Goal: Task Accomplishment & Management: Complete application form

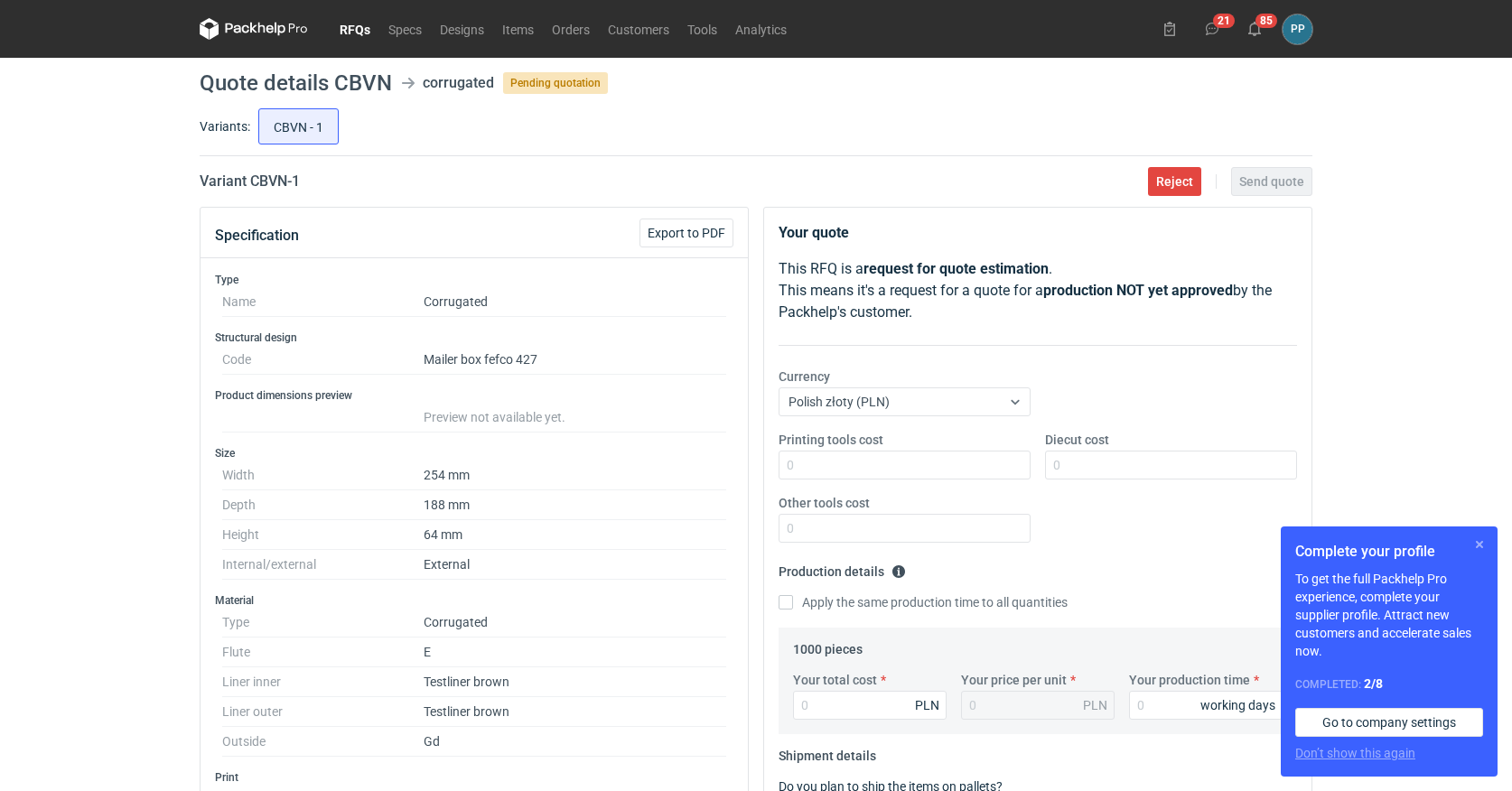
click at [1479, 545] on button "button" at bounding box center [1480, 545] width 22 height 22
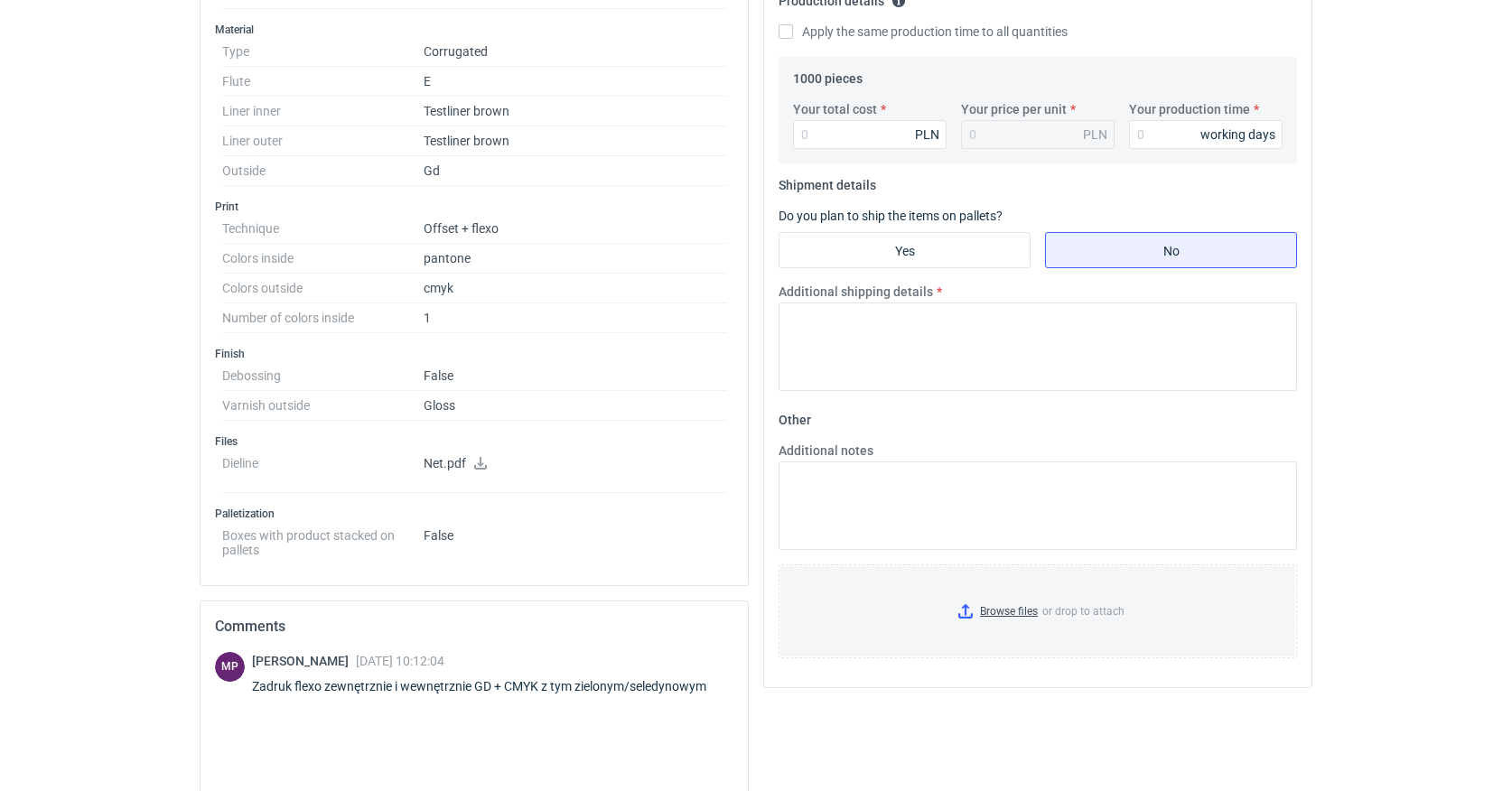
scroll to position [563, 0]
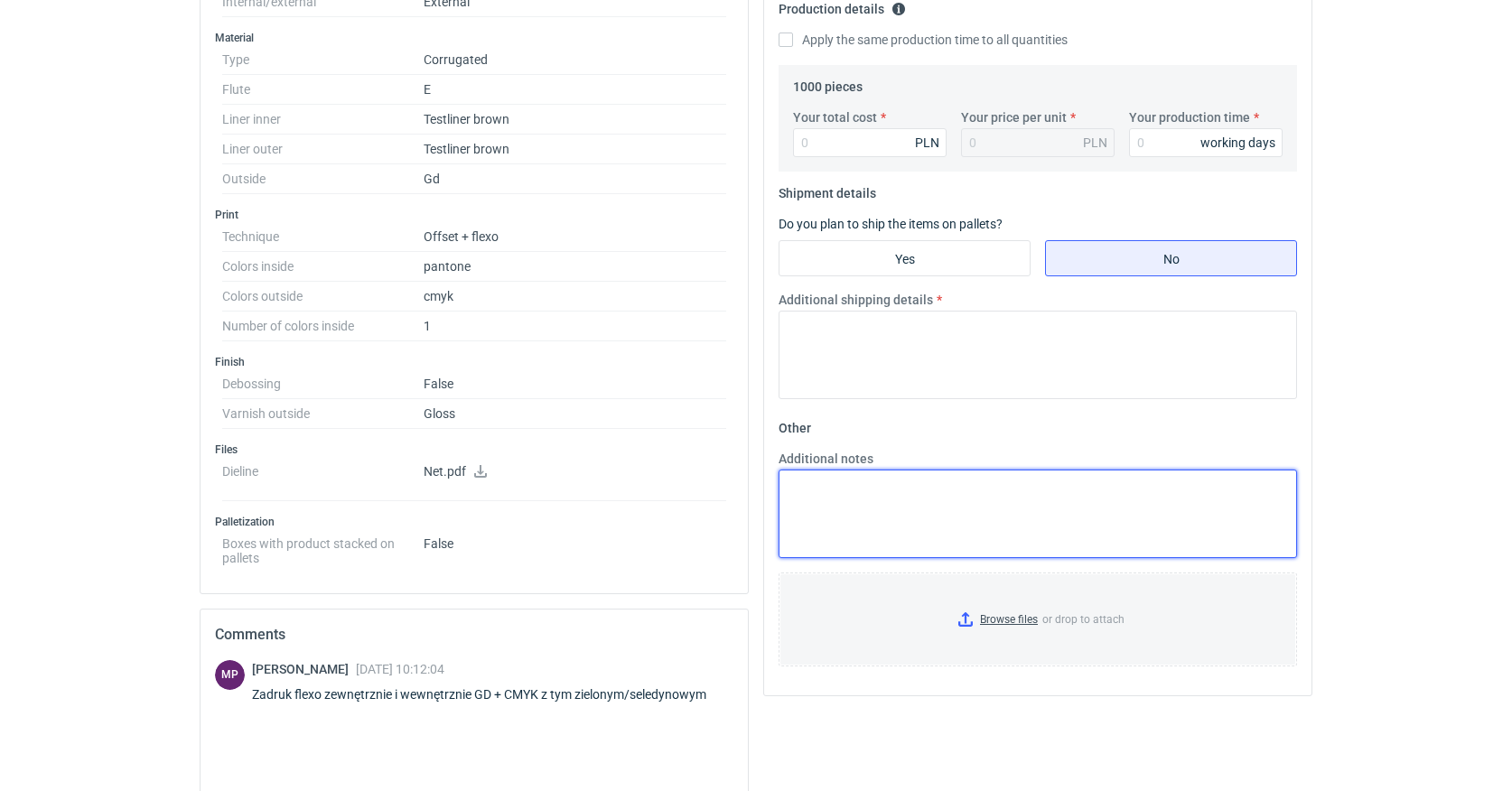
click at [805, 489] on textarea "Additional notes" at bounding box center [1038, 514] width 519 height 89
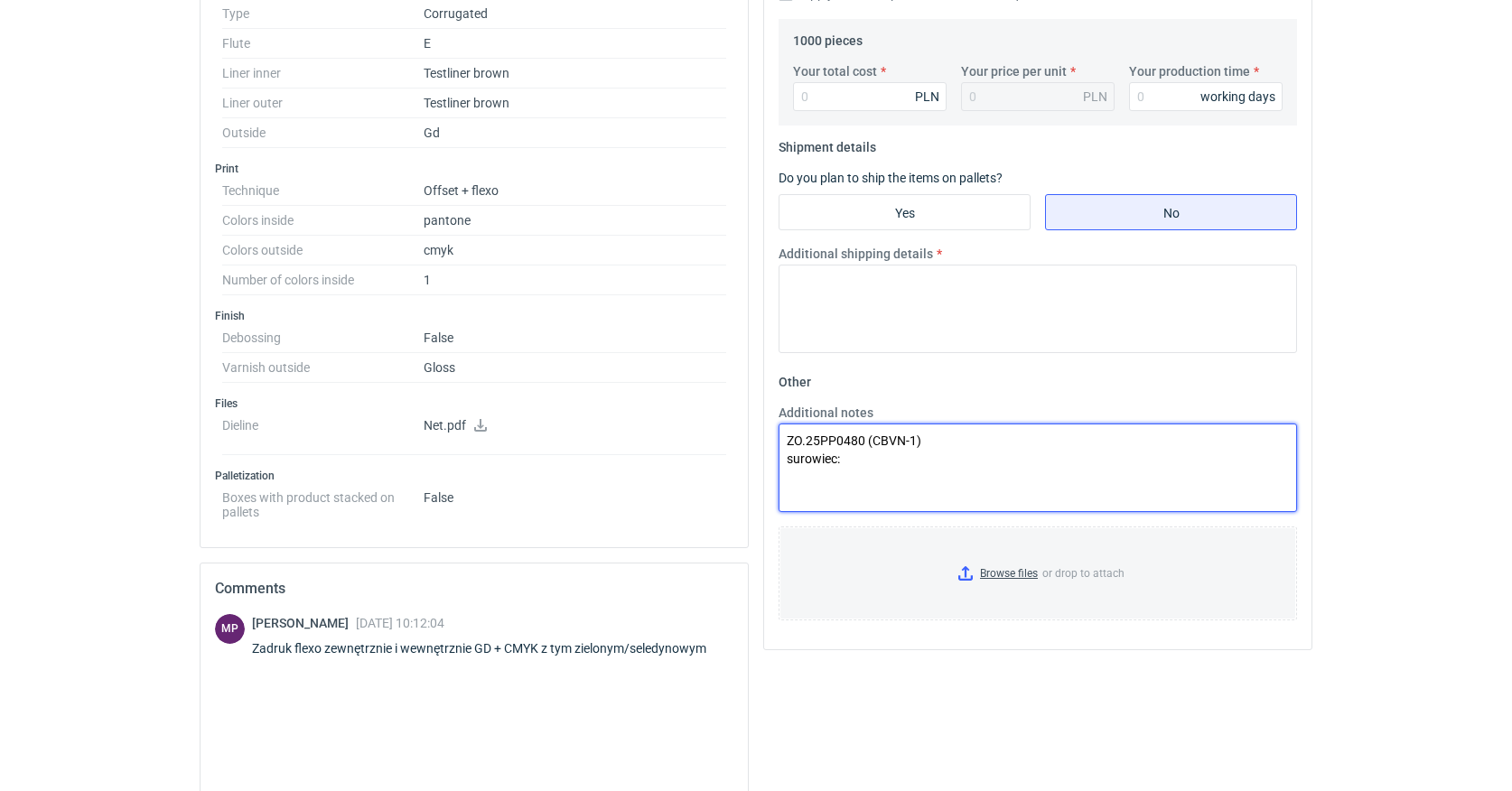
scroll to position [611, 0]
paste textarea "2W E 2*brązowa 275g (120/120)"
click at [841, 460] on textarea "ZO.25PP0480 (CBVN-1) surowiec:2W E 2*brązowa 275g (120/120)" at bounding box center [1038, 464] width 519 height 89
click at [1035, 455] on textarea "ZO.25PP0480 (CBVN-1) surowiec: 2W E 2*brązowa 275g (120/120)" at bounding box center [1038, 464] width 519 height 89
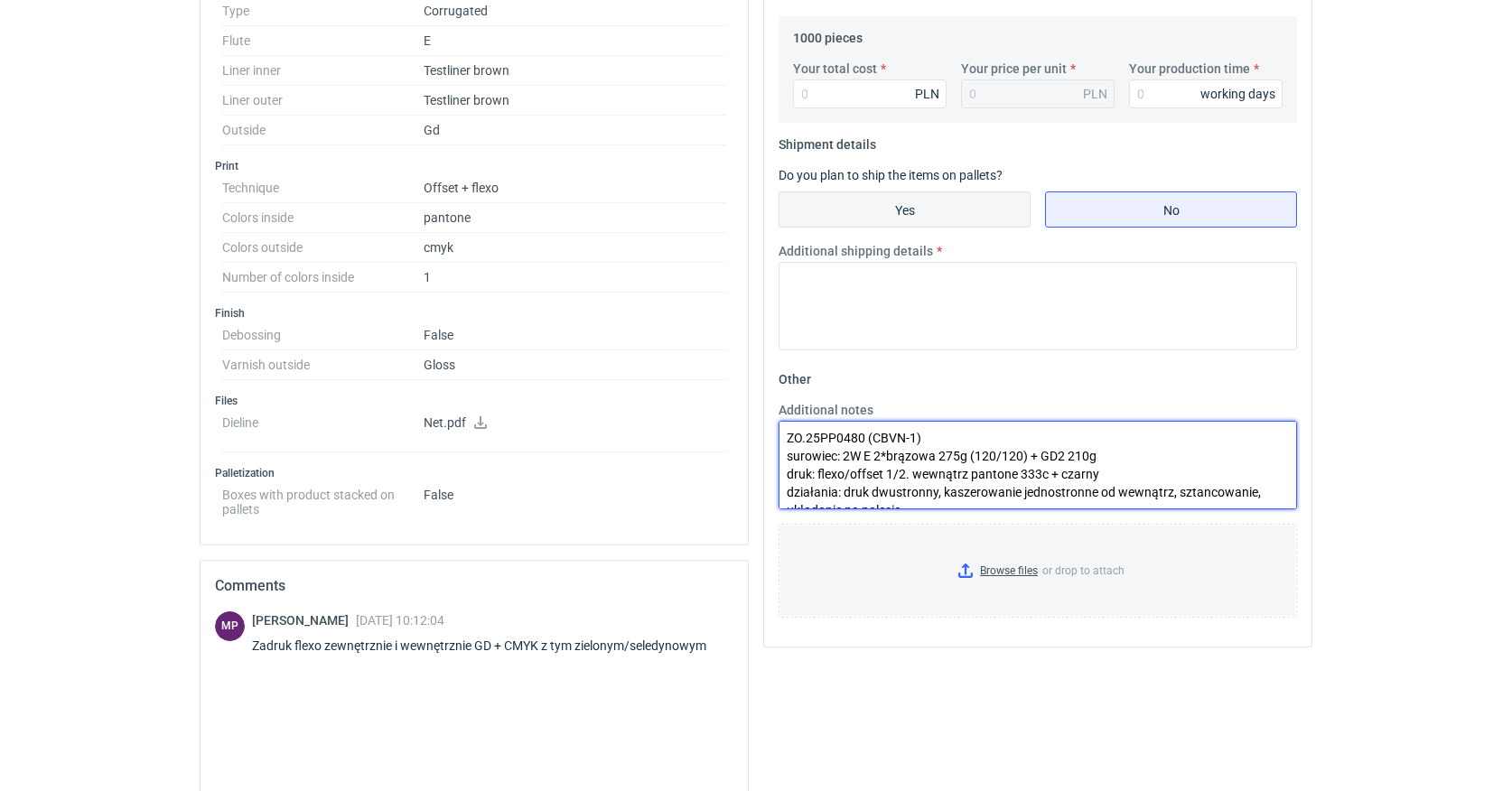
scroll to position [0, 0]
type textarea "ZO.25PP0480 (CBVN-1) surowiec: 2W E 2*brązowa 275g (120/120) + GD2 210g druk: f…"
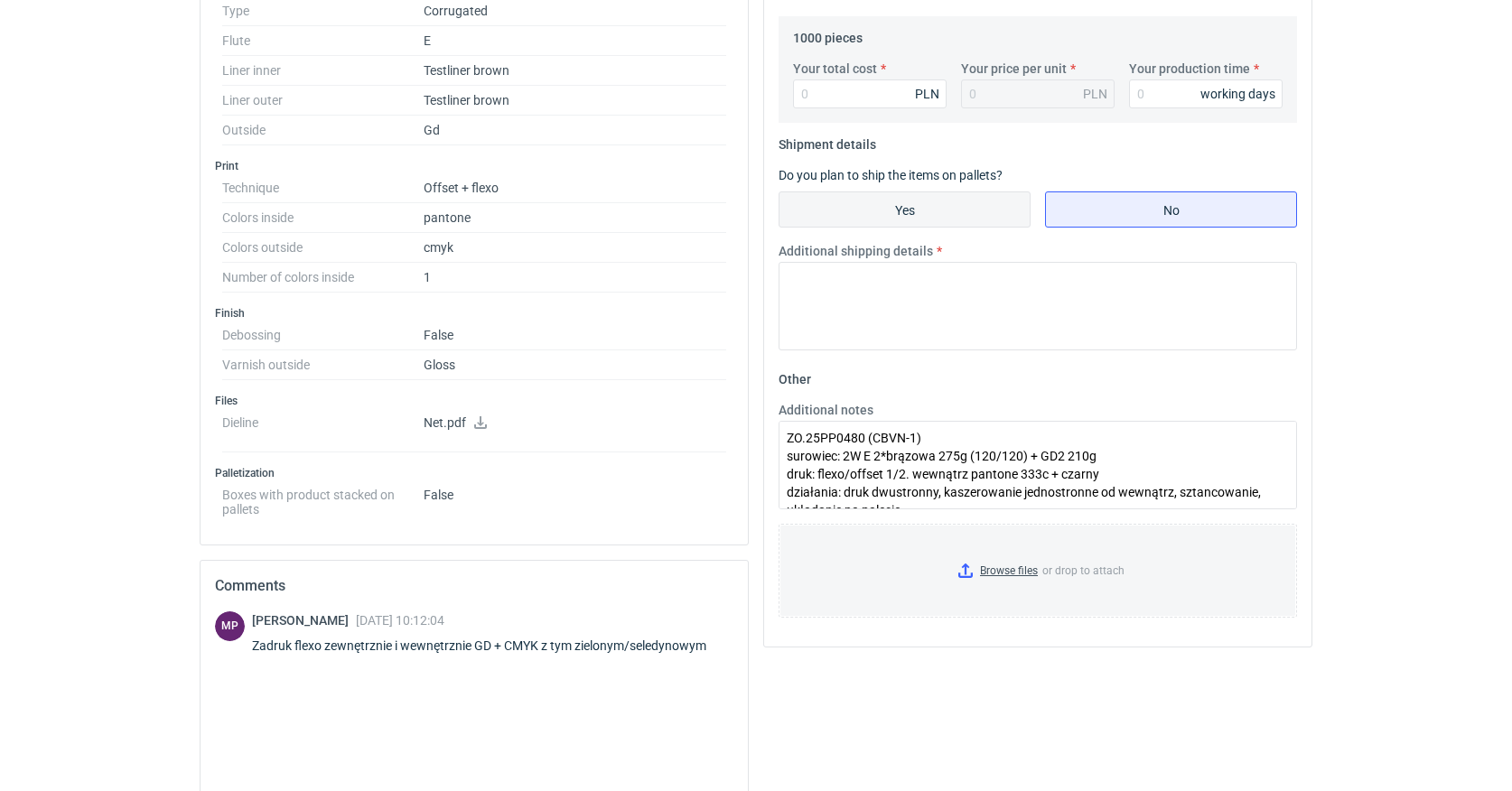
click at [902, 211] on input "Yes" at bounding box center [905, 209] width 250 height 34
radio input "true"
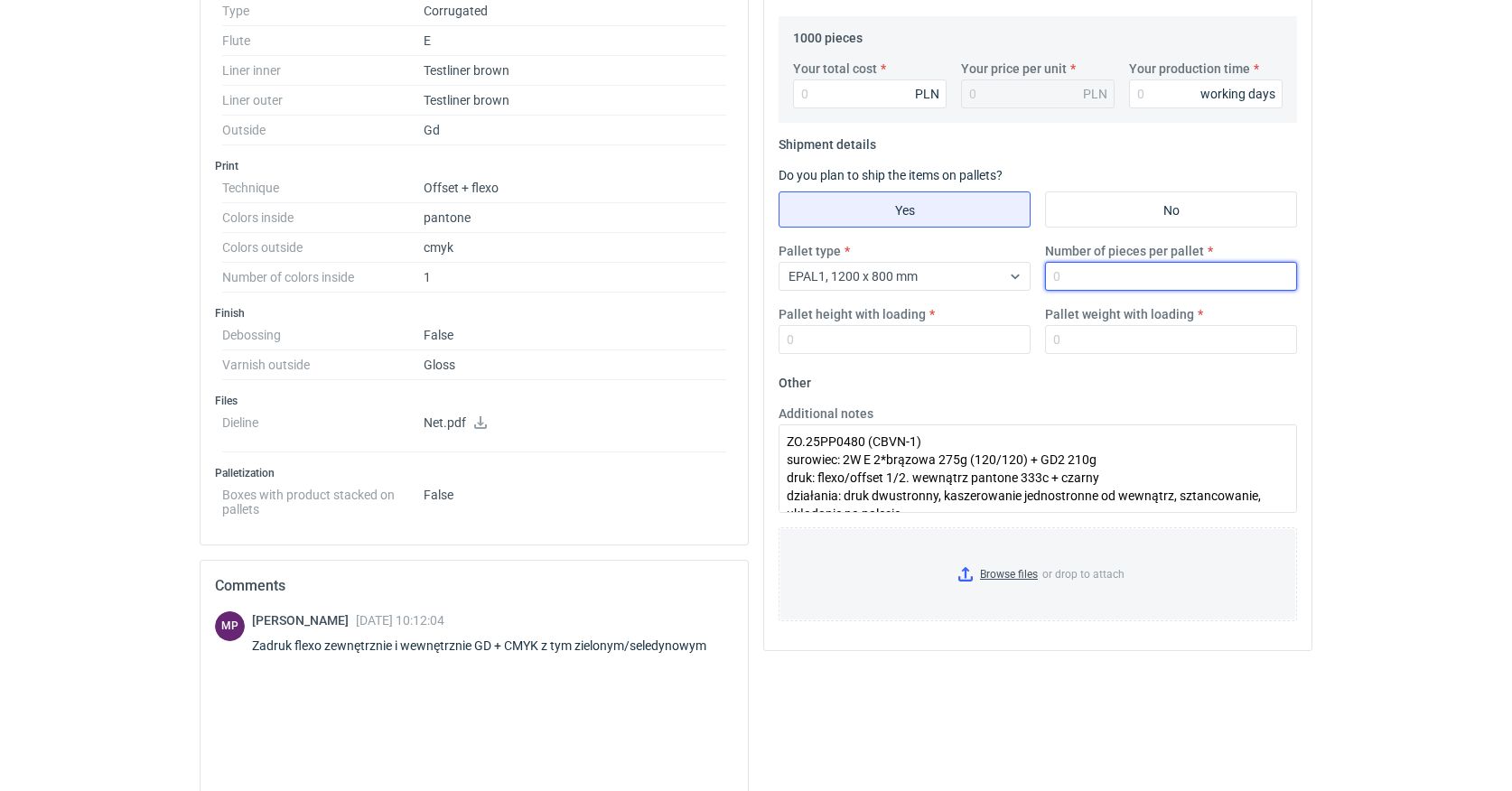
click at [1133, 277] on input "Number of pieces per pallet" at bounding box center [1172, 276] width 252 height 29
type input "1000"
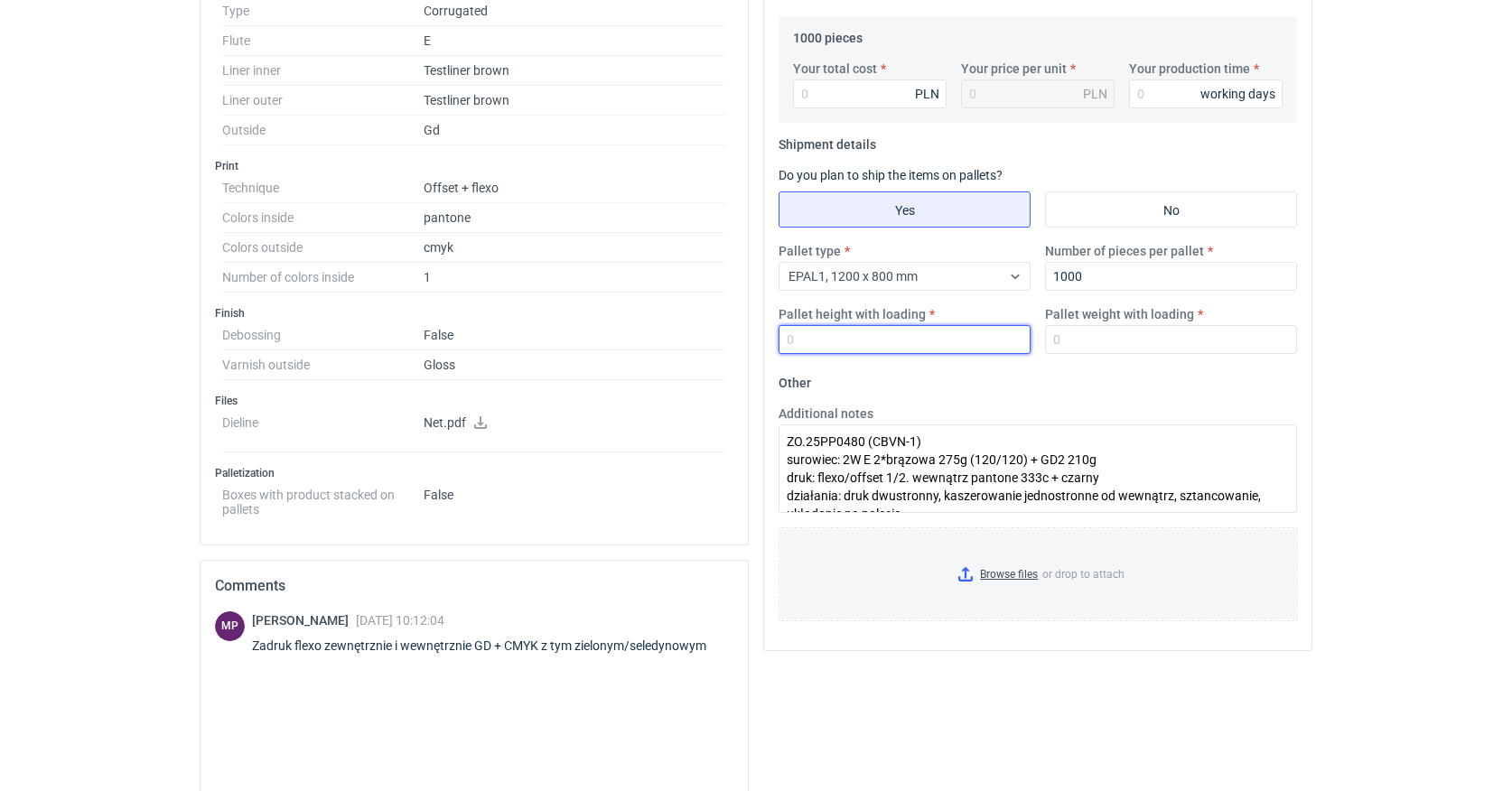
click at [863, 342] on input "Pallet height with loading" at bounding box center [905, 339] width 252 height 29
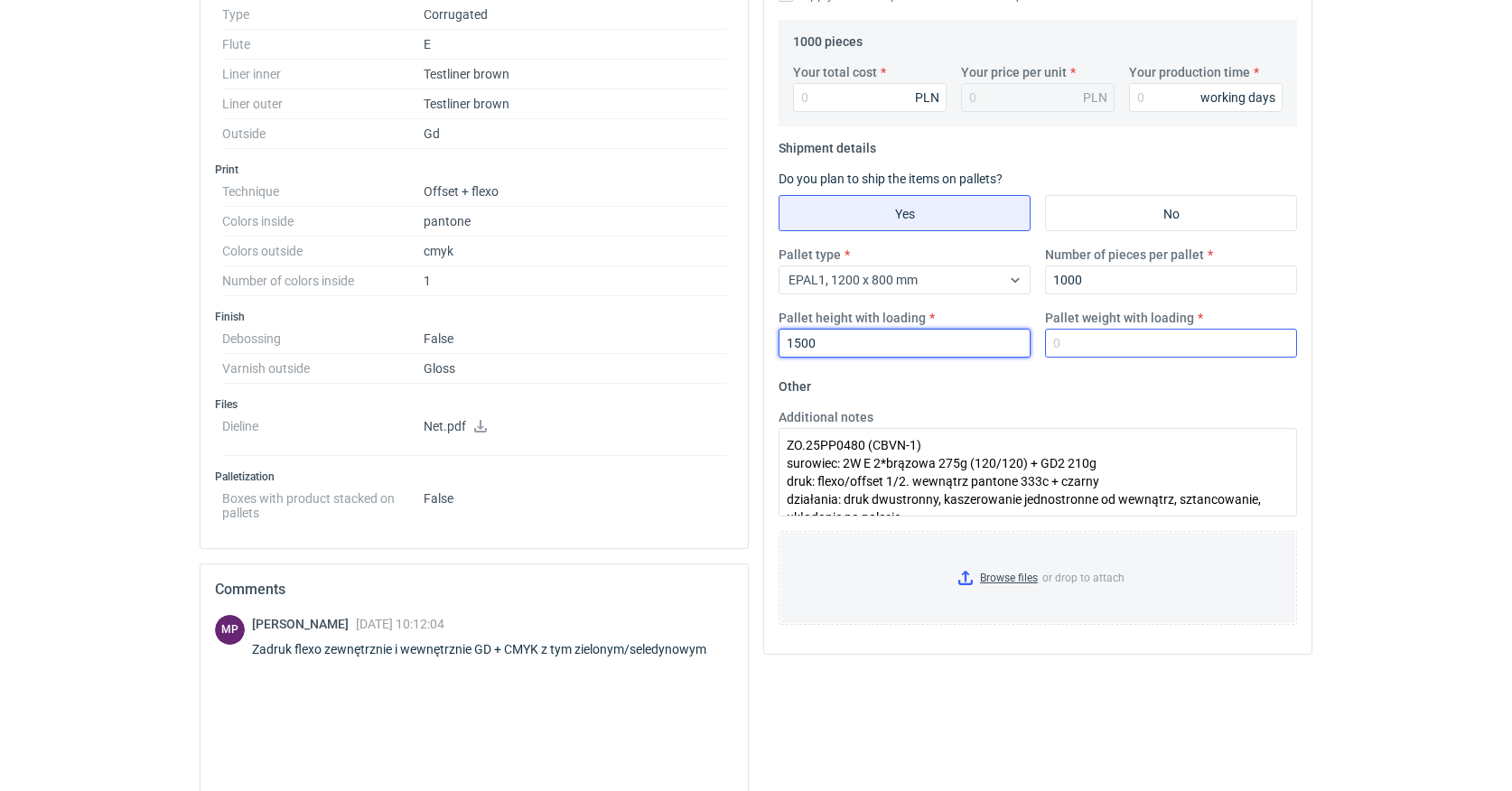
type input "1500"
click at [1106, 346] on input "Pallet weight with loading" at bounding box center [1172, 343] width 252 height 29
type input "180"
click at [1098, 383] on fieldset "Other Additional notes ZO.25PP0480 (CBVN-1) surowiec: 2W E 2*brązowa 275g (120/…" at bounding box center [1038, 507] width 519 height 267
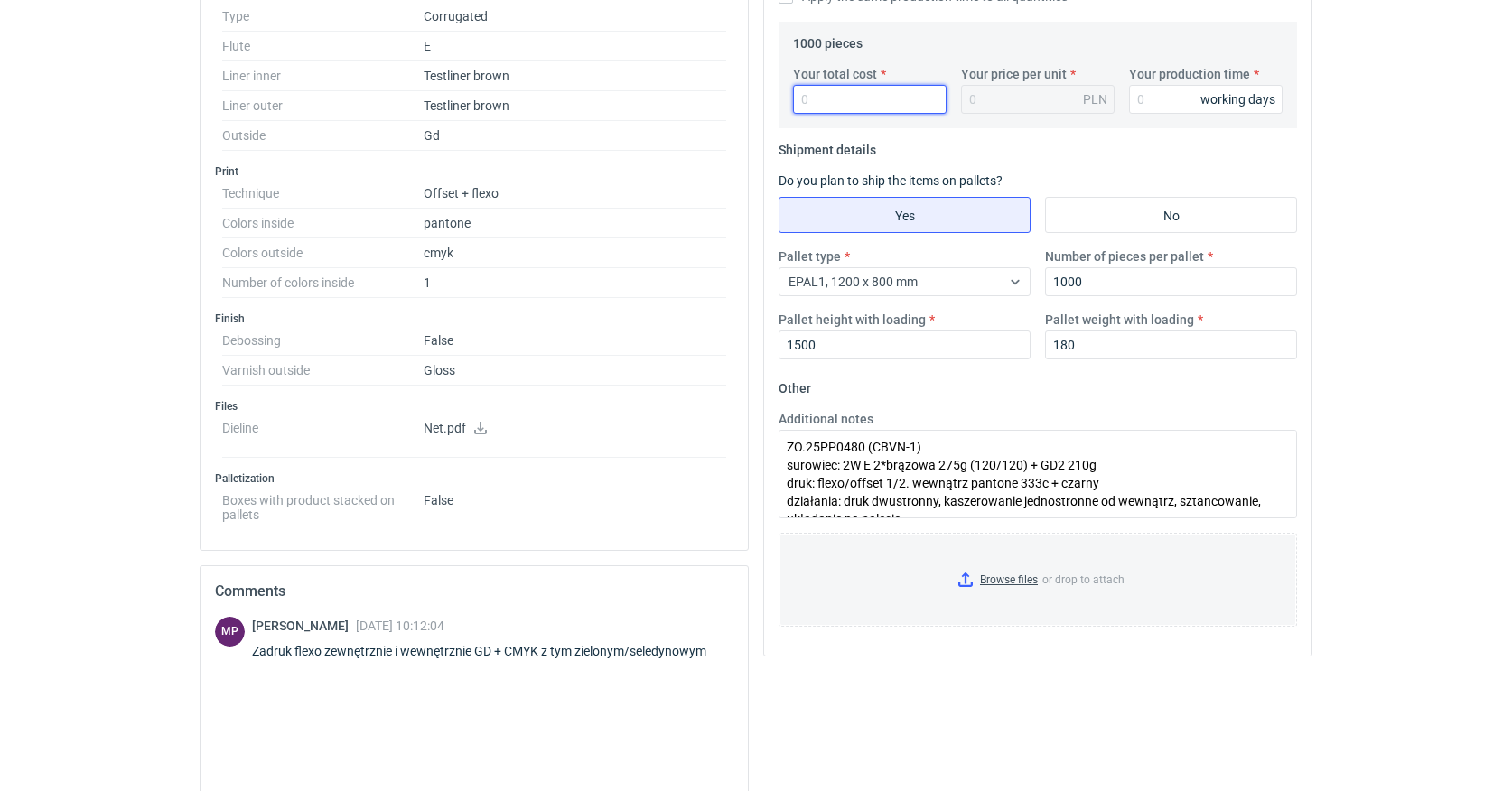
click at [851, 95] on input "Your total cost" at bounding box center [870, 99] width 154 height 29
type input "49"
type input "0.05"
type input "4940"
type input "4.94"
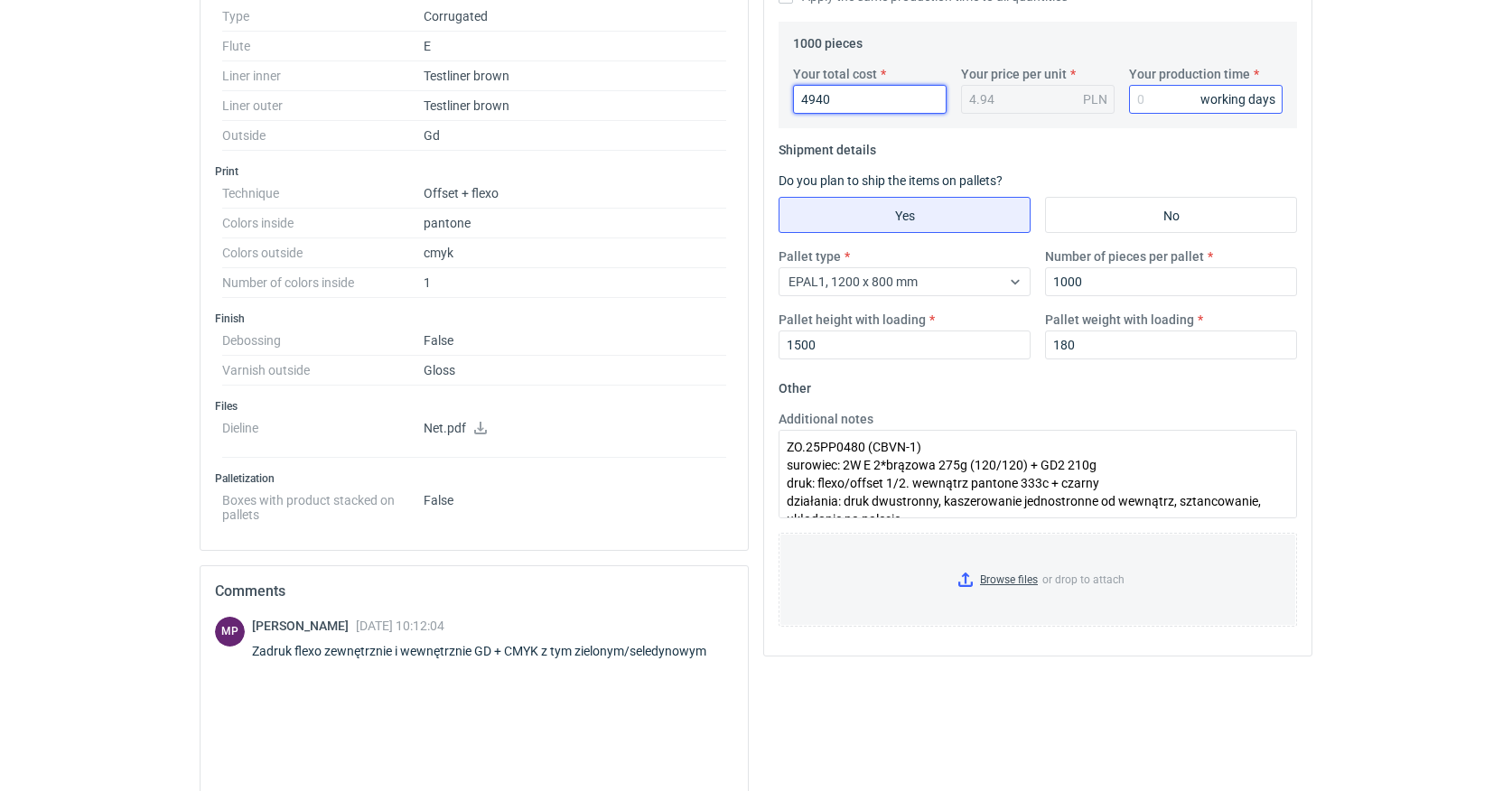
type input "4940"
click at [1139, 91] on input "Your production time" at bounding box center [1206, 99] width 154 height 29
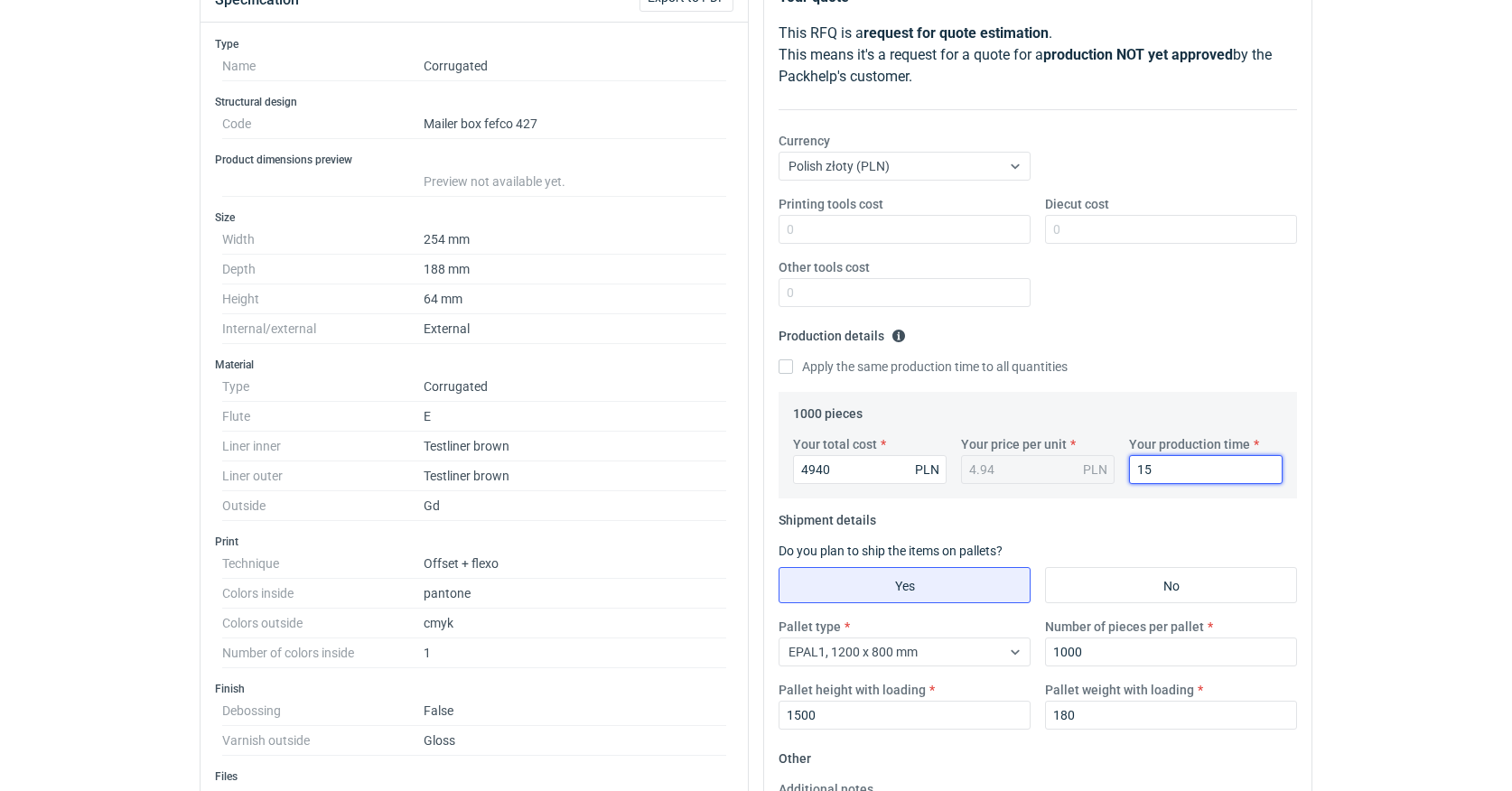
scroll to position [231, 0]
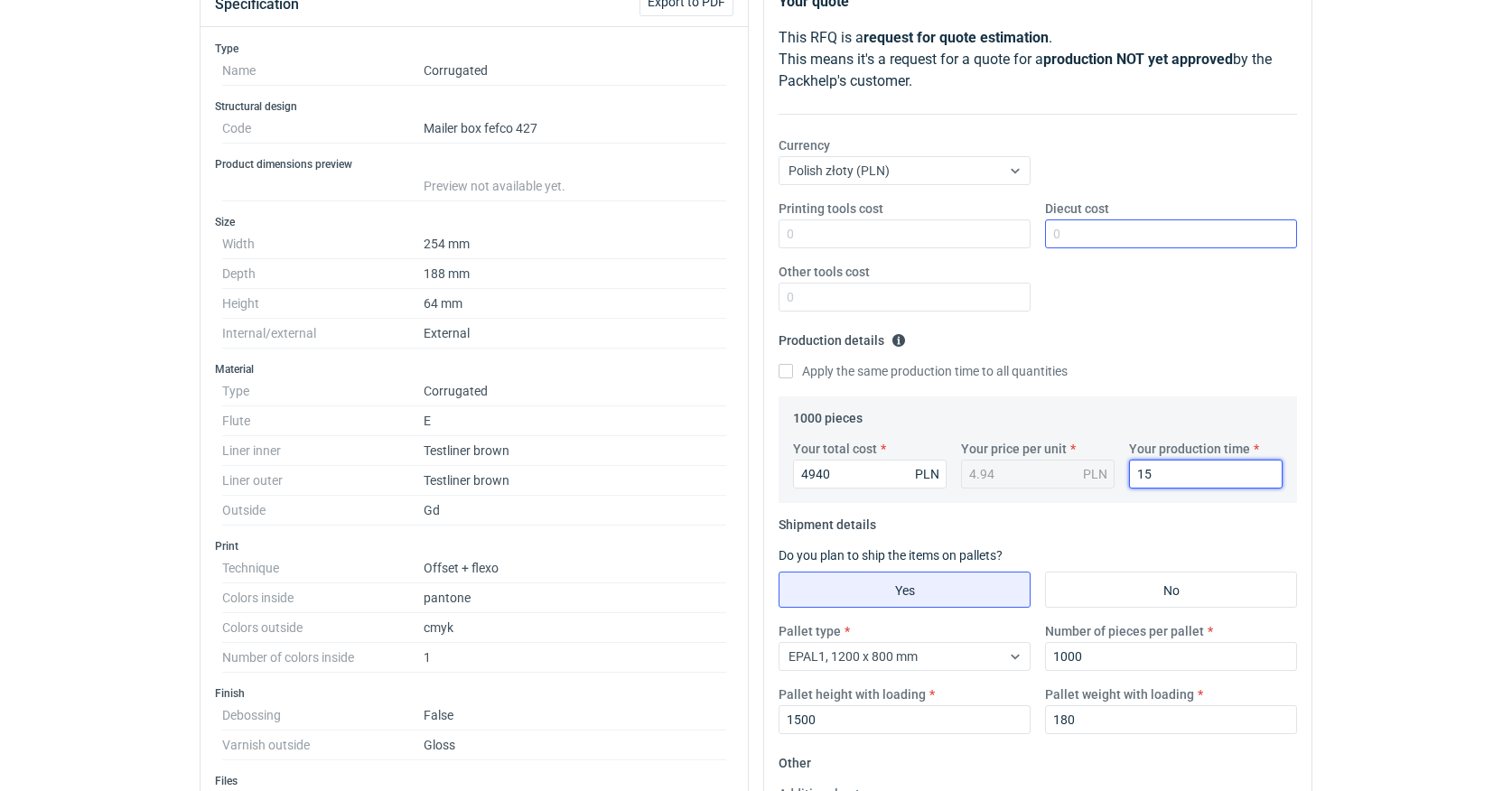
type input "15"
click at [1074, 239] on input "Diecut cost" at bounding box center [1172, 234] width 252 height 29
type input "850"
click at [882, 290] on input "Other tools cost" at bounding box center [905, 297] width 252 height 29
type input "700"
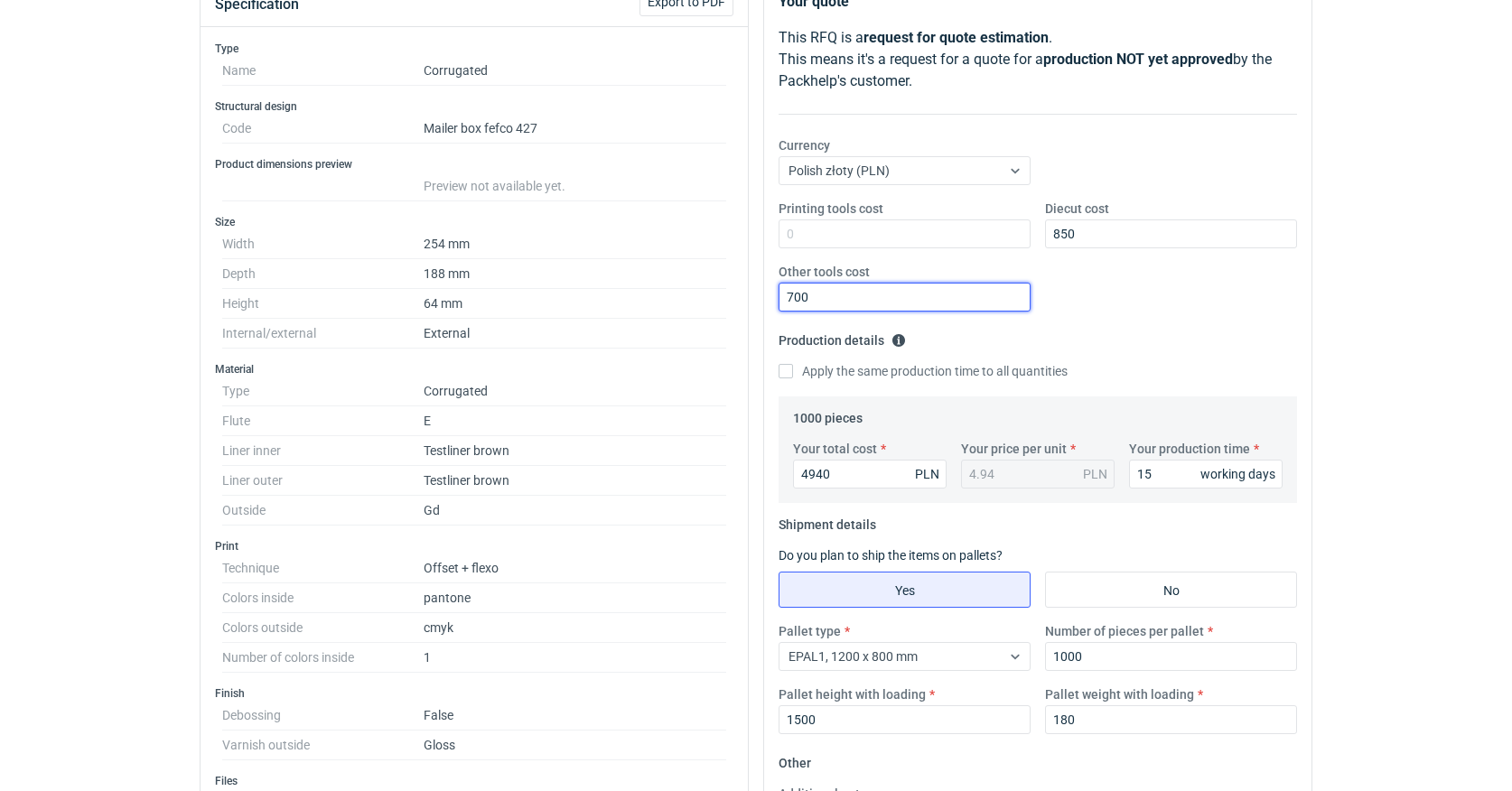
drag, startPoint x: 823, startPoint y: 287, endPoint x: 769, endPoint y: 289, distance: 54.0
click at [769, 289] on div "Your quote This RFQ is a request for quote estimation . This means it's a reque…" at bounding box center [1038, 502] width 548 height 1054
drag, startPoint x: 818, startPoint y: 298, endPoint x: 752, endPoint y: 290, distance: 66.5
click at [752, 290] on div "Specification Export to PDF Type Name Corrugated Structural design Code Mailer …" at bounding box center [756, 673] width 1128 height 1398
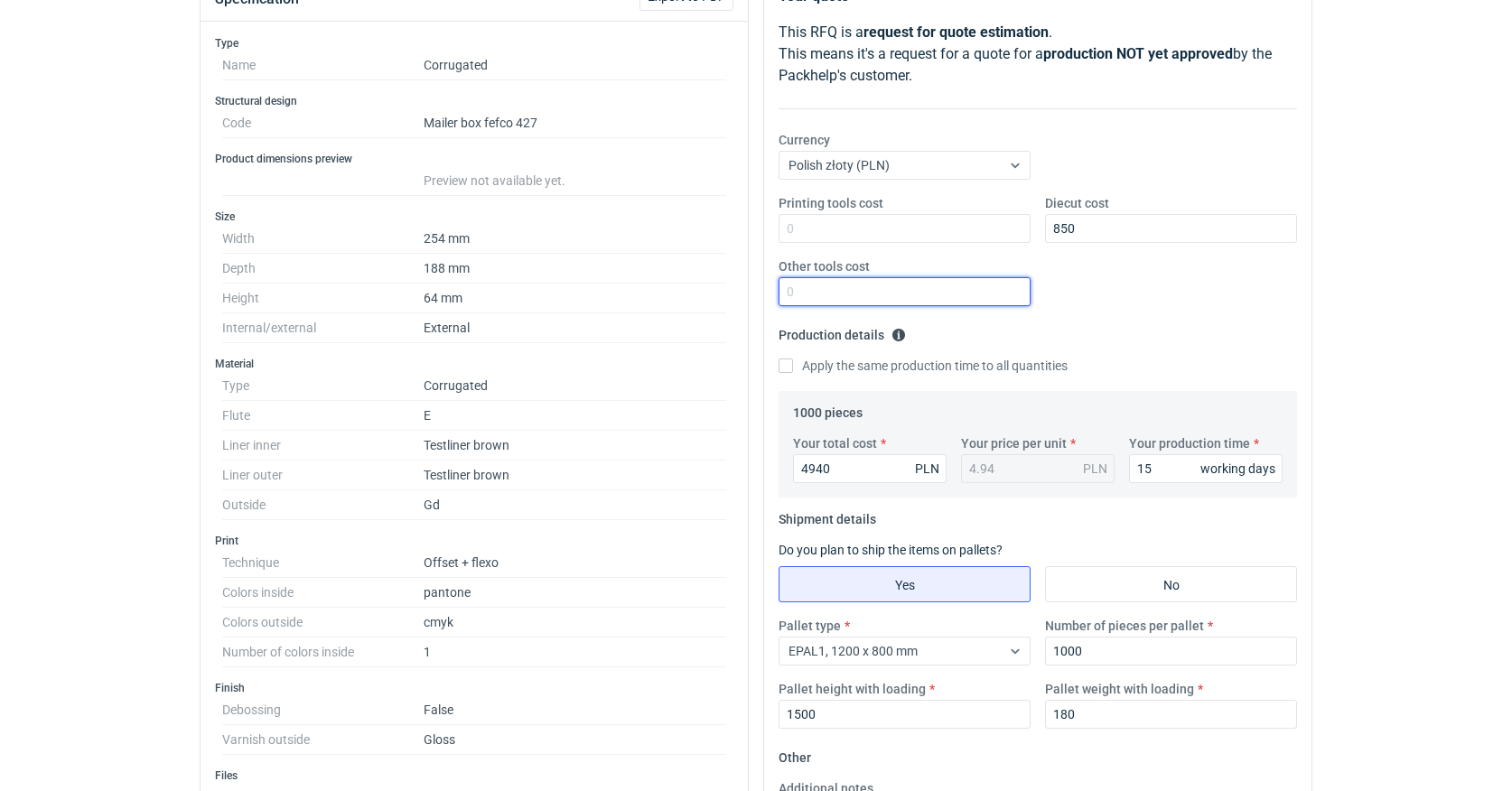
scroll to position [240, 0]
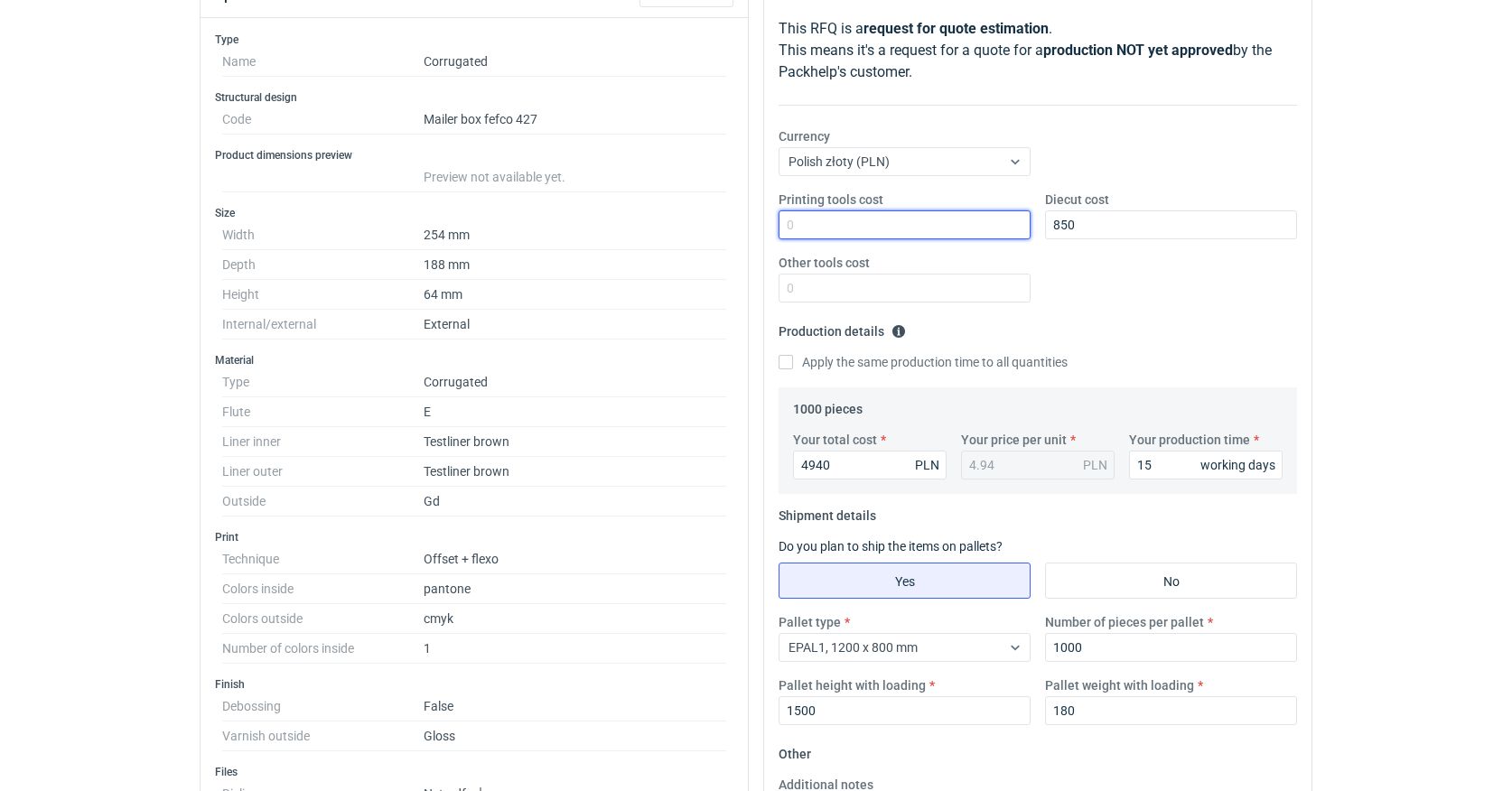
click at [797, 226] on input "Printing tools cost" at bounding box center [905, 224] width 252 height 29
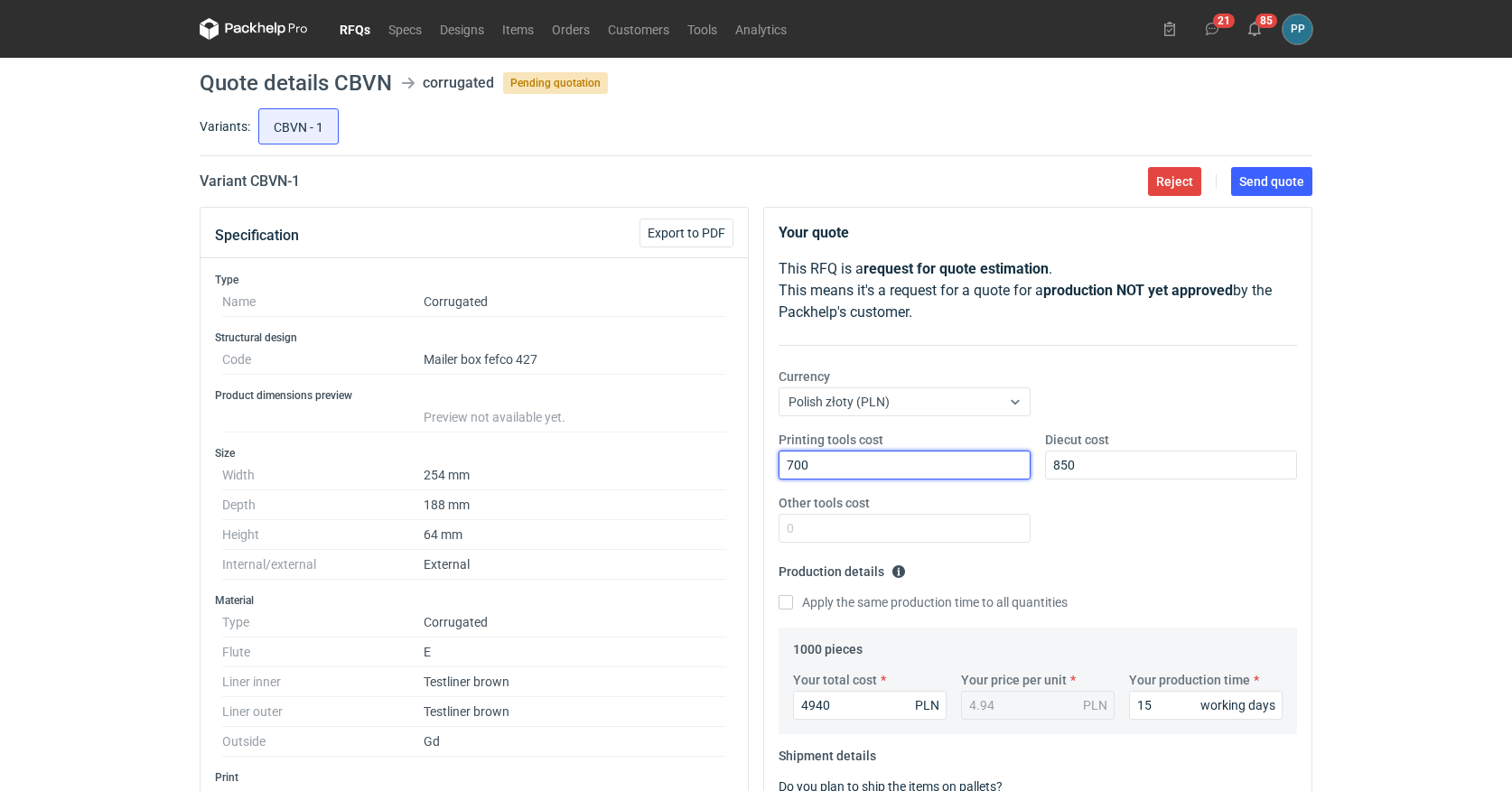
scroll to position [0, 0]
type input "700"
click at [1288, 180] on span "Send quote" at bounding box center [1272, 181] width 65 height 12
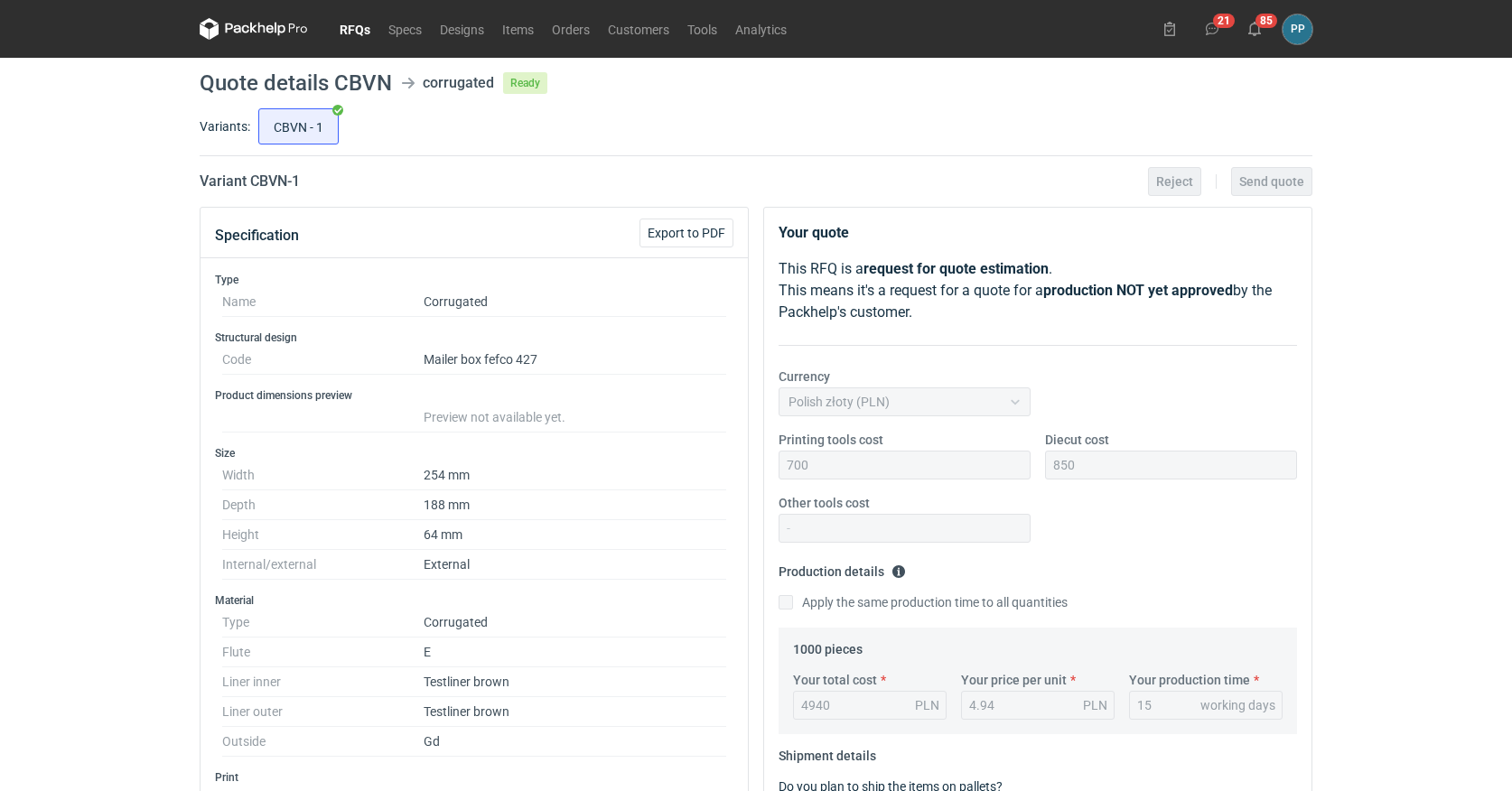
drag, startPoint x: 356, startPoint y: 33, endPoint x: 408, endPoint y: 26, distance: 52.5
click at [356, 33] on link "RFQs" at bounding box center [355, 29] width 49 height 22
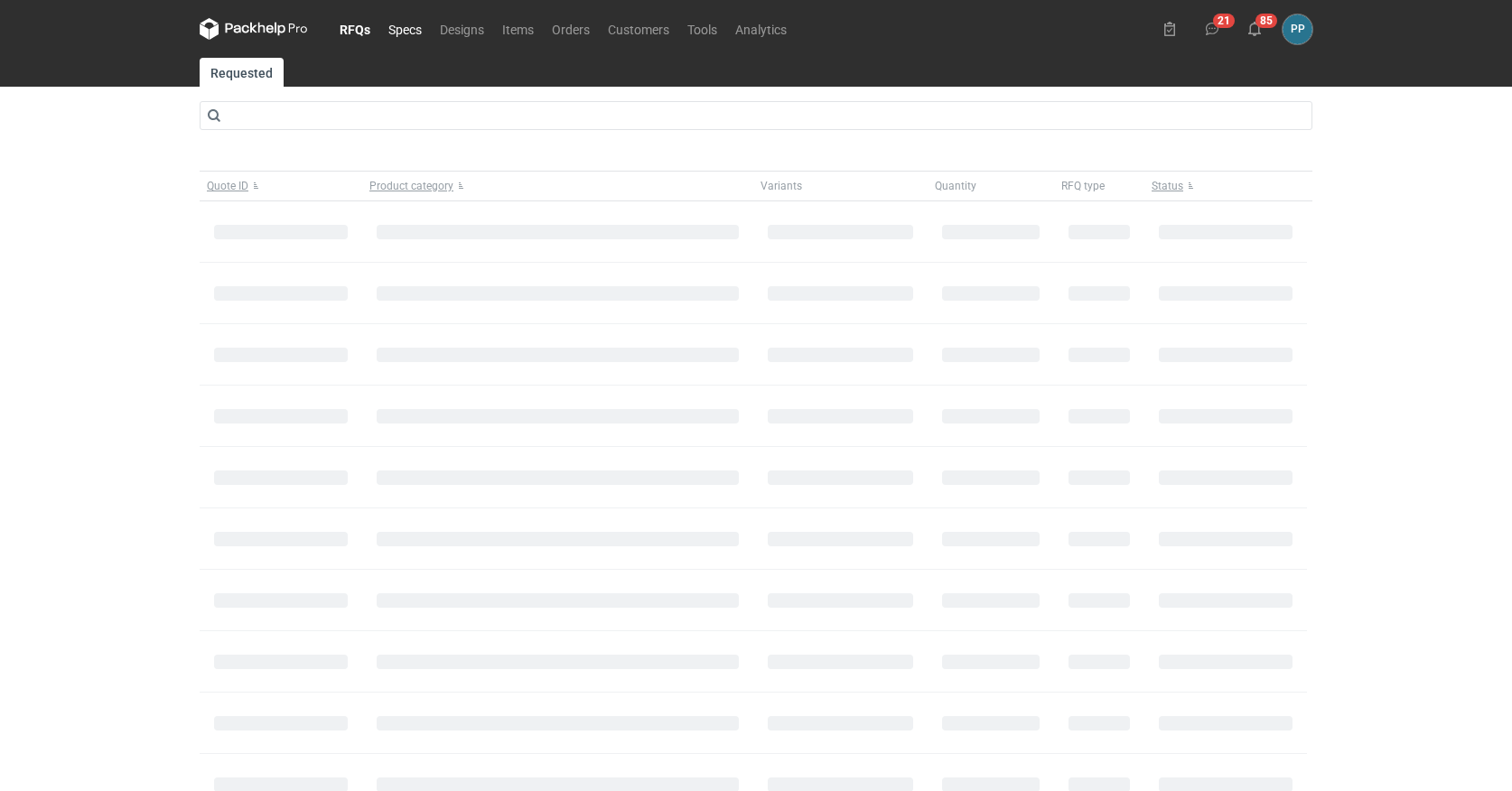
click at [411, 27] on link "Specs" at bounding box center [405, 29] width 52 height 22
